Goal: Task Accomplishment & Management: Use online tool/utility

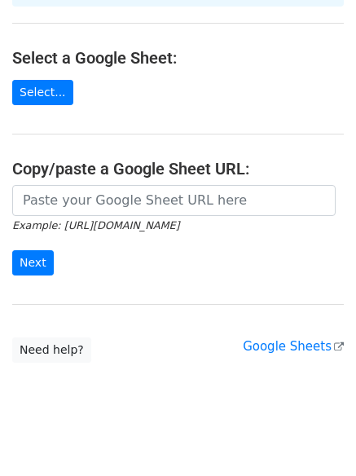
scroll to position [177, 0]
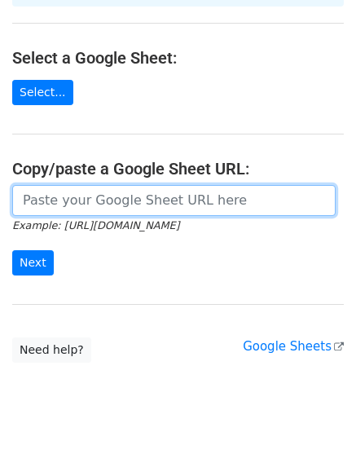
click at [131, 185] on input "url" at bounding box center [174, 200] width 324 height 31
paste input "[URL][DOMAIN_NAME]"
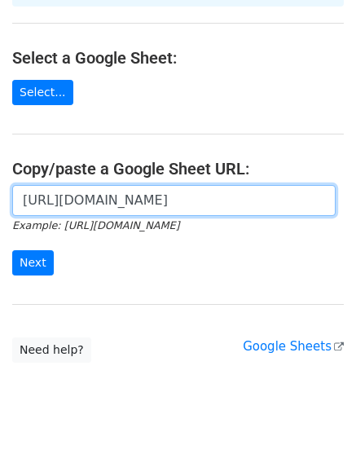
scroll to position [0, 368]
type input "[URL][DOMAIN_NAME]"
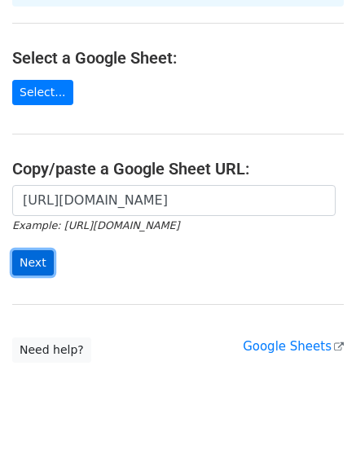
click at [35, 250] on input "Next" at bounding box center [33, 262] width 42 height 25
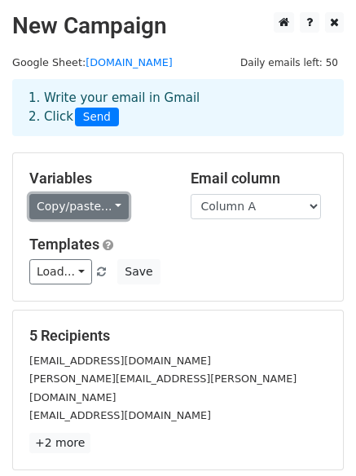
click at [102, 203] on link "Copy/paste..." at bounding box center [78, 206] width 99 height 25
click at [100, 204] on link "Copy/paste..." at bounding box center [78, 206] width 99 height 25
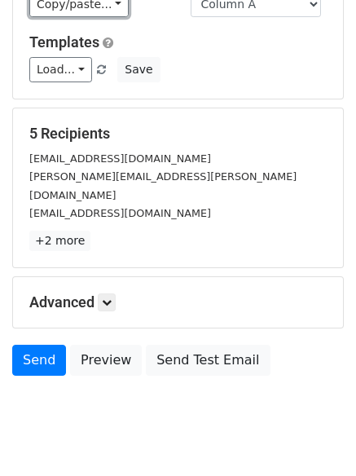
scroll to position [222, 0]
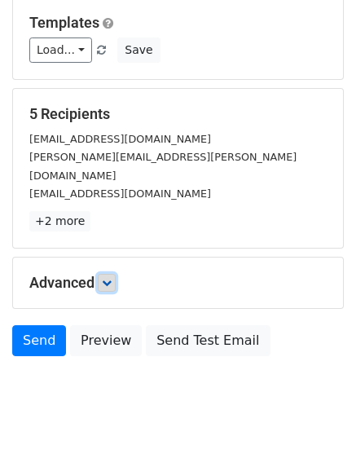
click at [113, 274] on link at bounding box center [107, 283] width 18 height 18
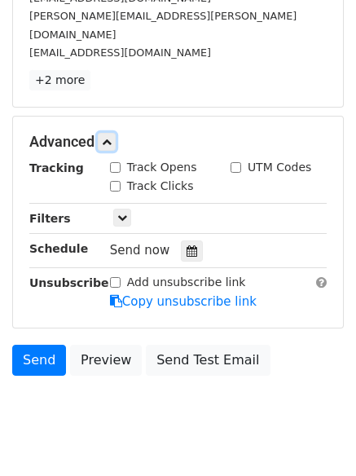
scroll to position [381, 0]
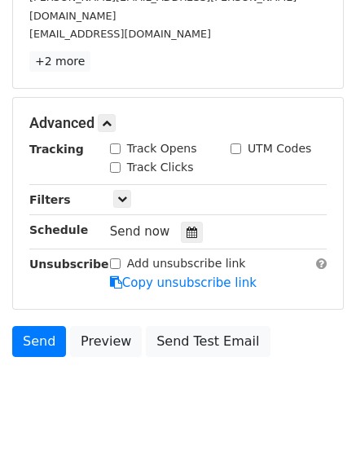
click at [114, 143] on input "Track Opens" at bounding box center [115, 148] width 11 height 11
checkbox input "true"
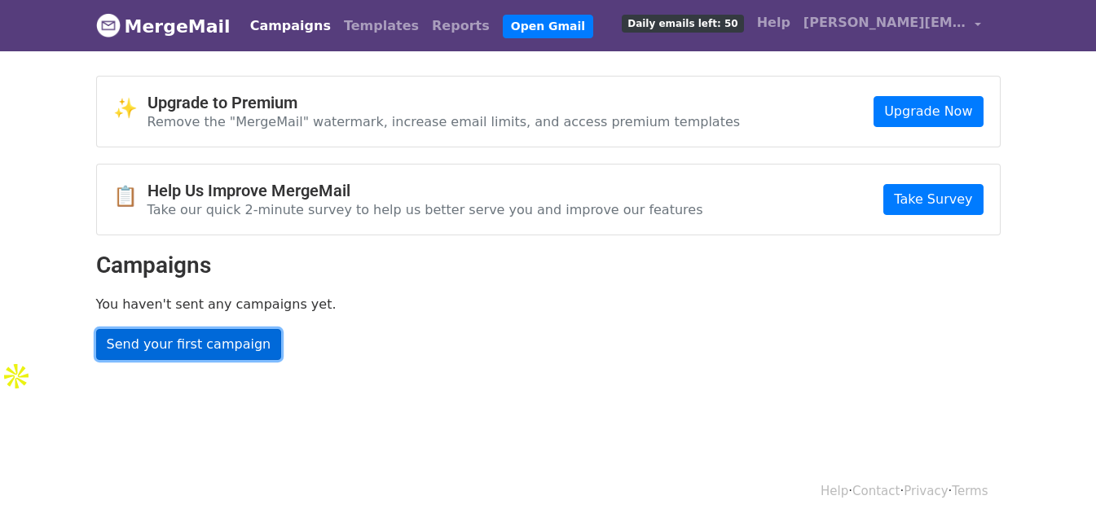
click at [244, 335] on link "Send your first campaign" at bounding box center [189, 344] width 186 height 31
